Goal: Find specific page/section: Find specific page/section

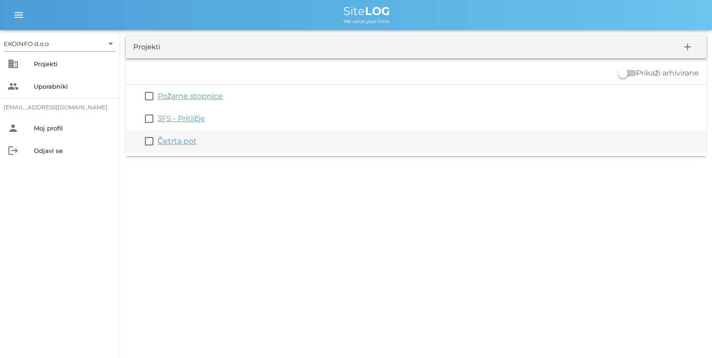
click at [168, 140] on link "Četrta pot" at bounding box center [177, 141] width 39 height 9
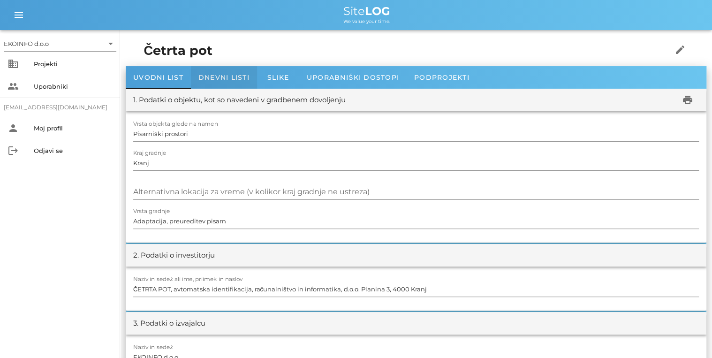
click at [204, 74] on span "Dnevni listi" at bounding box center [223, 77] width 51 height 8
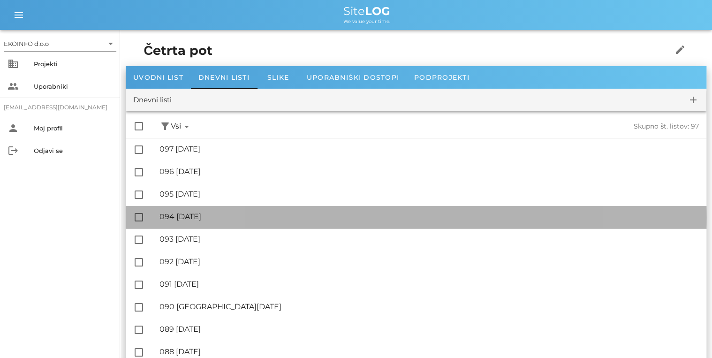
click at [224, 219] on div "🔏 094 [DATE]" at bounding box center [430, 216] width 540 height 9
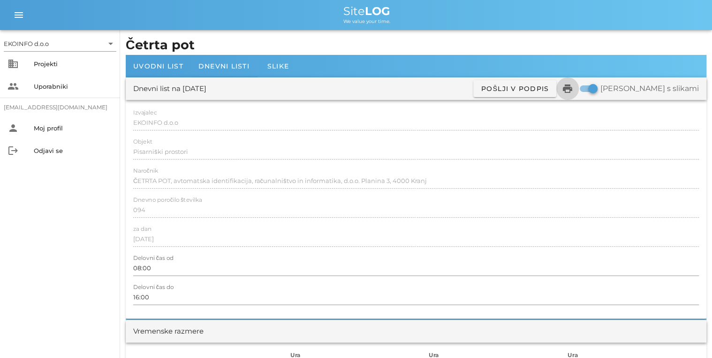
click at [573, 91] on icon "print" at bounding box center [567, 88] width 11 height 11
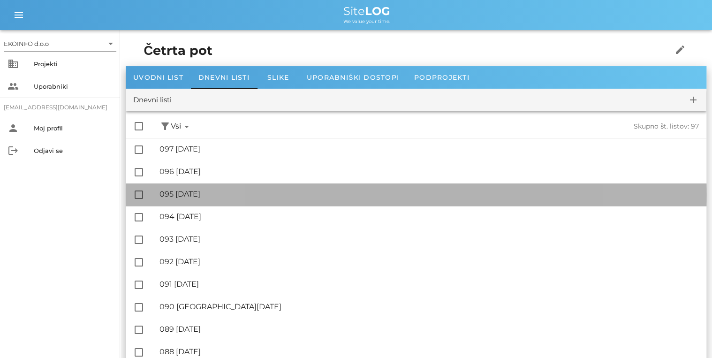
click at [185, 191] on div "🔏 095 [DATE]" at bounding box center [430, 194] width 540 height 9
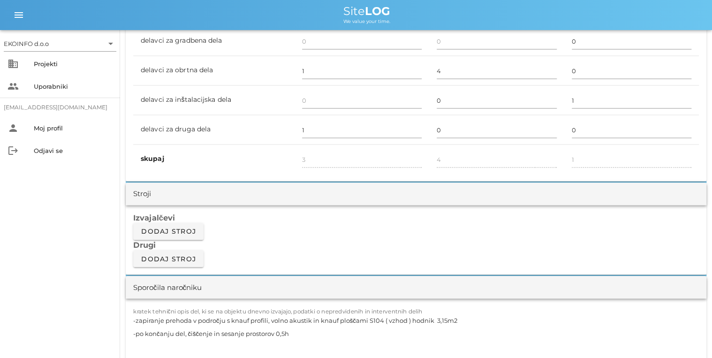
click at [183, 184] on div "Stroji" at bounding box center [416, 194] width 581 height 23
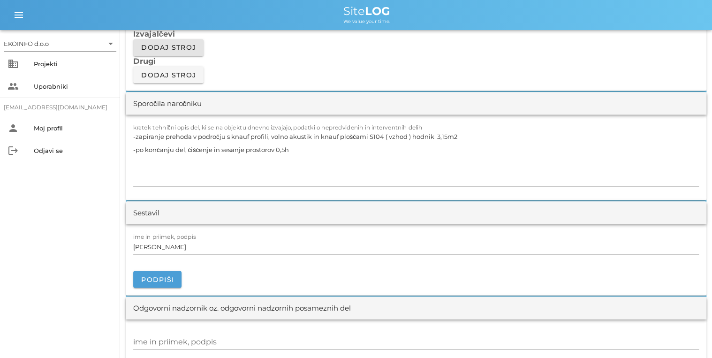
scroll to position [826, 0]
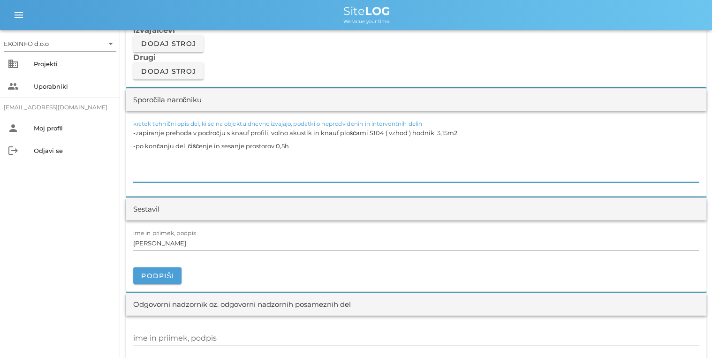
click at [277, 147] on textarea "-zapiranje prehoda v področju s knauf profili, volno akustik in knauf ploščami …" at bounding box center [416, 154] width 566 height 56
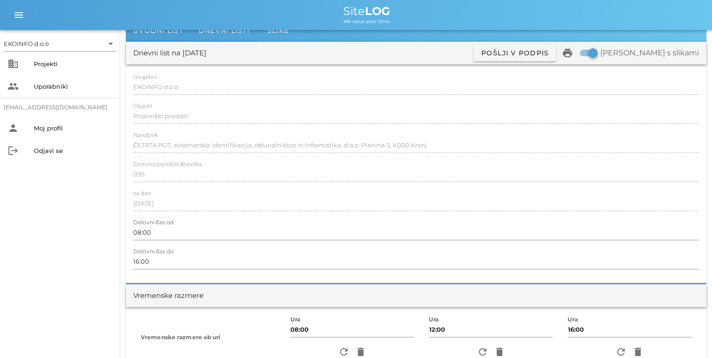
scroll to position [0, 0]
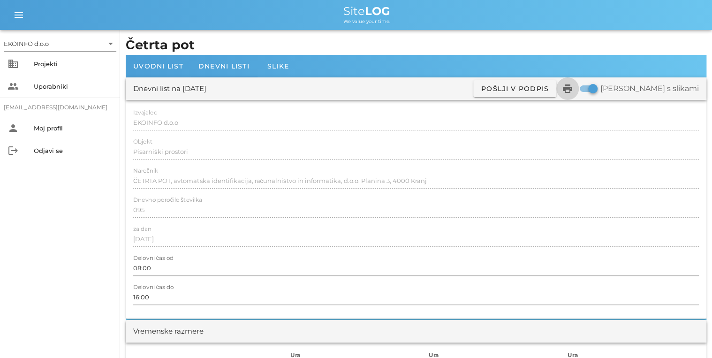
click at [573, 91] on icon "print" at bounding box center [567, 88] width 11 height 11
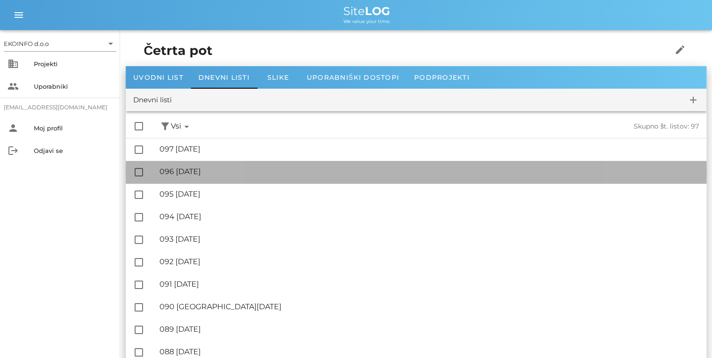
click at [239, 172] on div "🔏 096 [DATE]" at bounding box center [430, 171] width 540 height 9
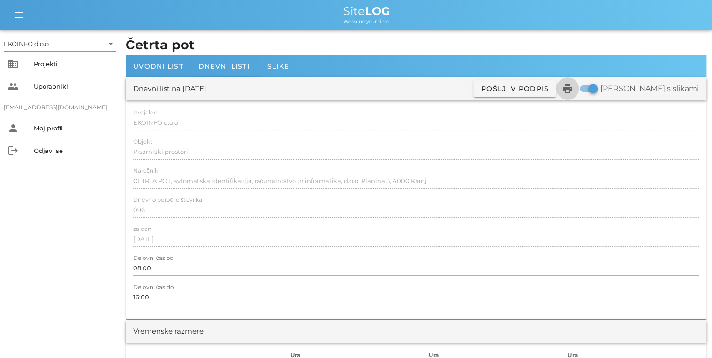
click at [573, 87] on icon "print" at bounding box center [567, 88] width 11 height 11
